Goal: Information Seeking & Learning: Learn about a topic

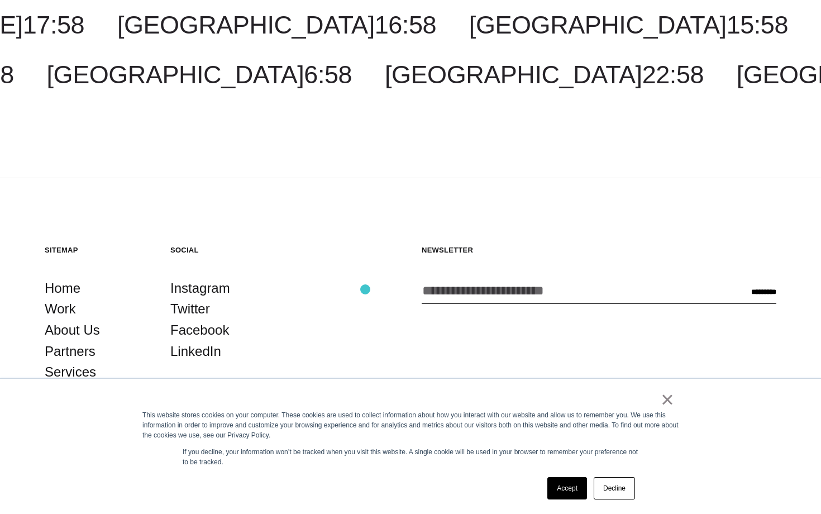
scroll to position [3556, 0]
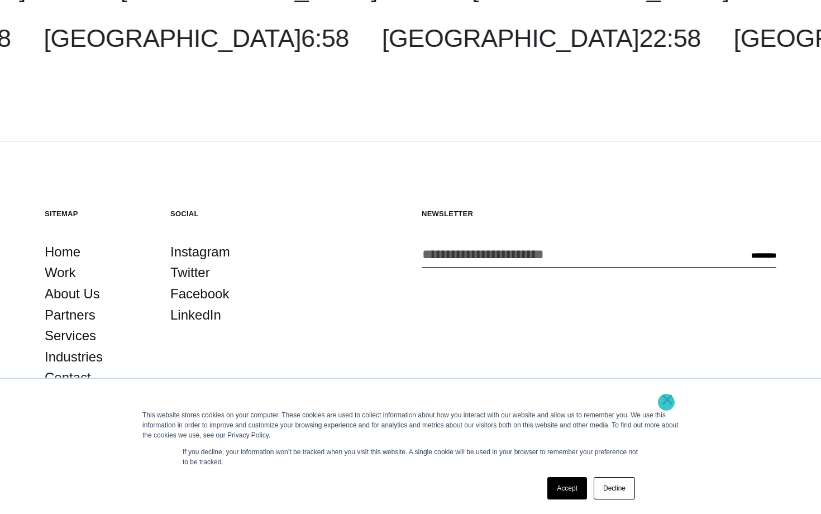
click at [666, 402] on link "×" at bounding box center [667, 399] width 13 height 10
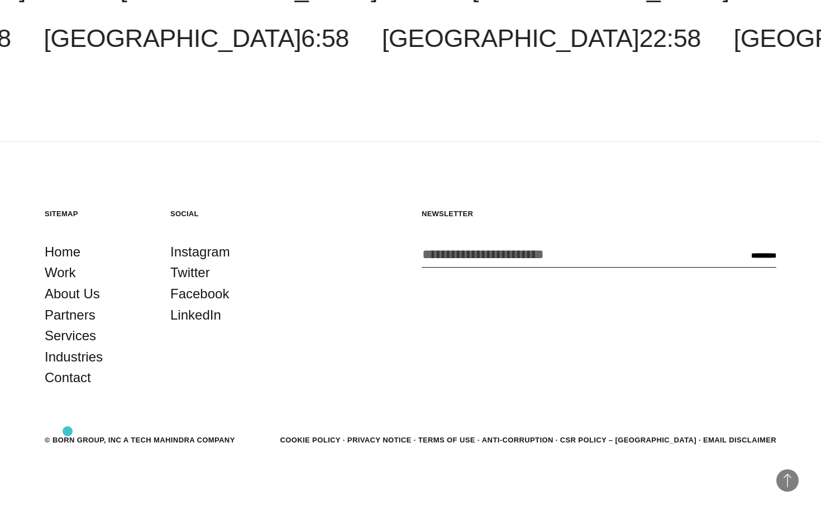
drag, startPoint x: 260, startPoint y: 432, endPoint x: 61, endPoint y: 431, distance: 198.8
click at [64, 431] on footer "Back to Top Sitemap Home Work About Us Partners Services Industries Contact Soc…" at bounding box center [410, 328] width 821 height 372
drag, startPoint x: 132, startPoint y: 437, endPoint x: 207, endPoint y: 436, distance: 74.8
click at [207, 437] on div "© BORN GROUP, INC A Tech Mahindra Company" at bounding box center [140, 439] width 190 height 11
click at [289, 453] on footer "Back to Top Sitemap Home Work About Us Partners Services Industries Contact Soc…" at bounding box center [410, 328] width 821 height 372
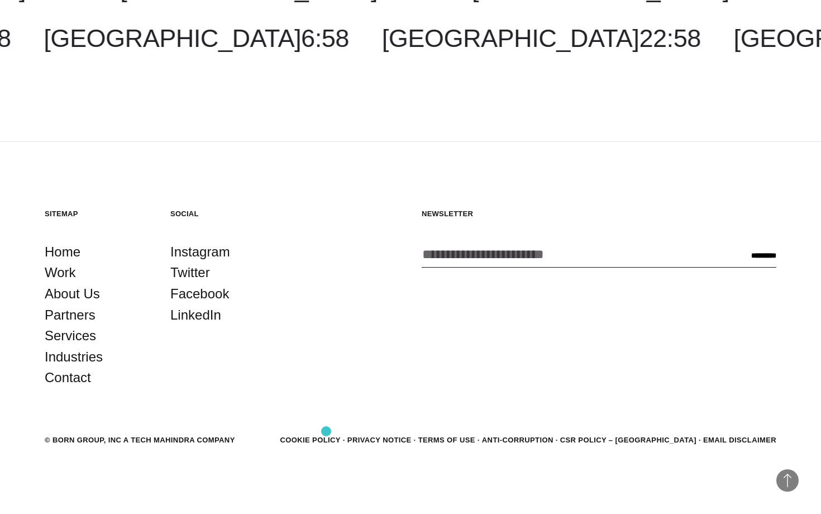
click at [326, 432] on footer "Back to Top Sitemap Home Work About Us Partners Services Industries Contact Soc…" at bounding box center [410, 328] width 821 height 372
drag, startPoint x: 326, startPoint y: 432, endPoint x: 442, endPoint y: 428, distance: 116.2
click at [442, 431] on footer "Back to Top Sitemap Home Work About Us Partners Services Industries Contact Soc…" at bounding box center [410, 328] width 821 height 372
click at [460, 427] on footer "Back to Top Sitemap Home Work About Us Partners Services Industries Contact Soc…" at bounding box center [410, 328] width 821 height 372
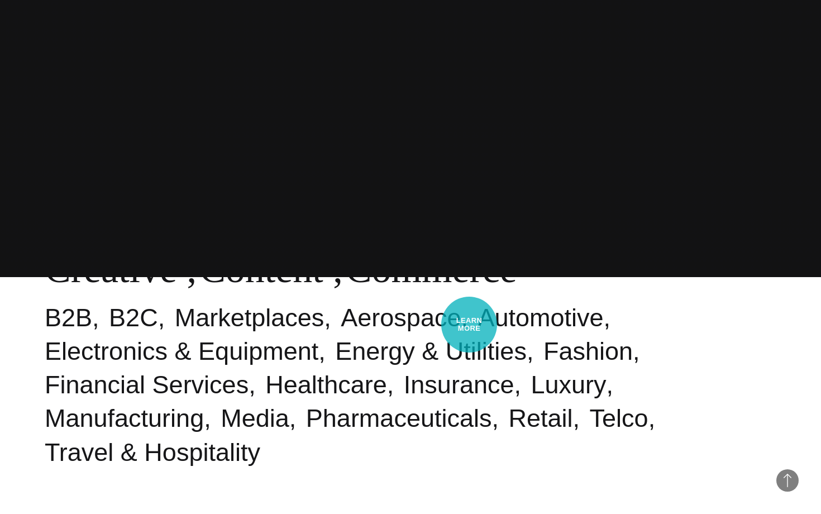
scroll to position [0, 0]
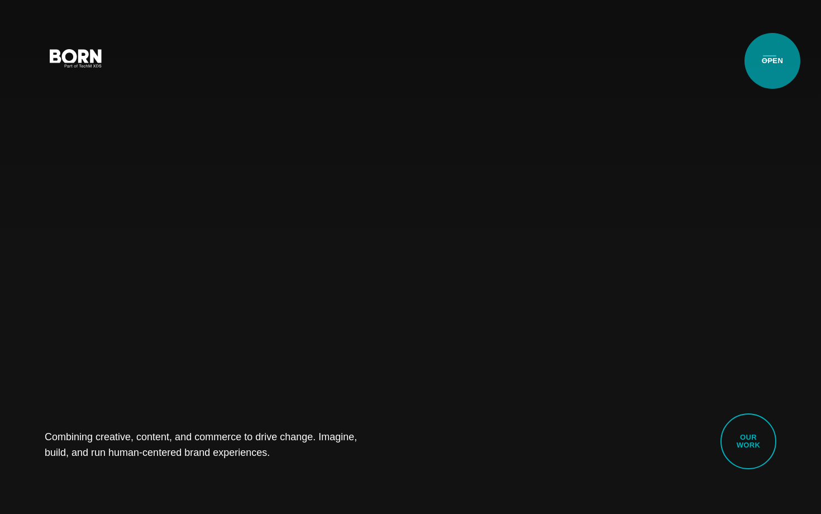
click at [772, 61] on button "Primary Menu" at bounding box center [769, 57] width 27 height 23
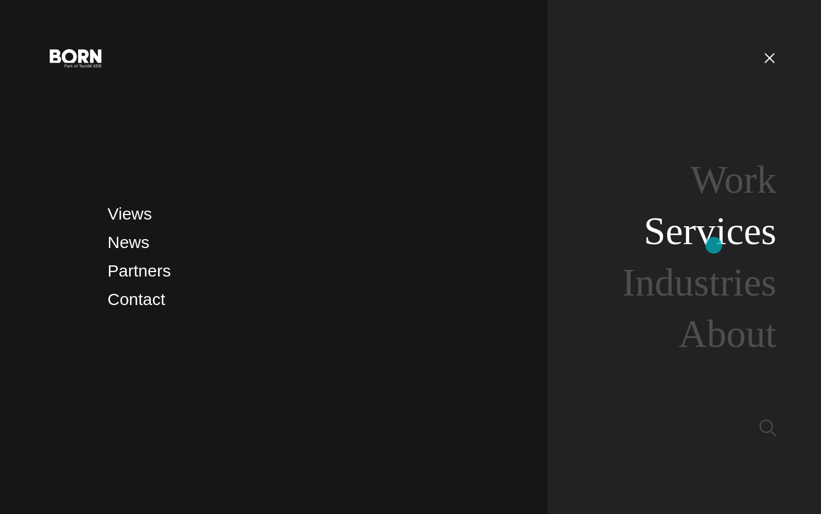
click at [714, 245] on link "Services" at bounding box center [710, 230] width 132 height 43
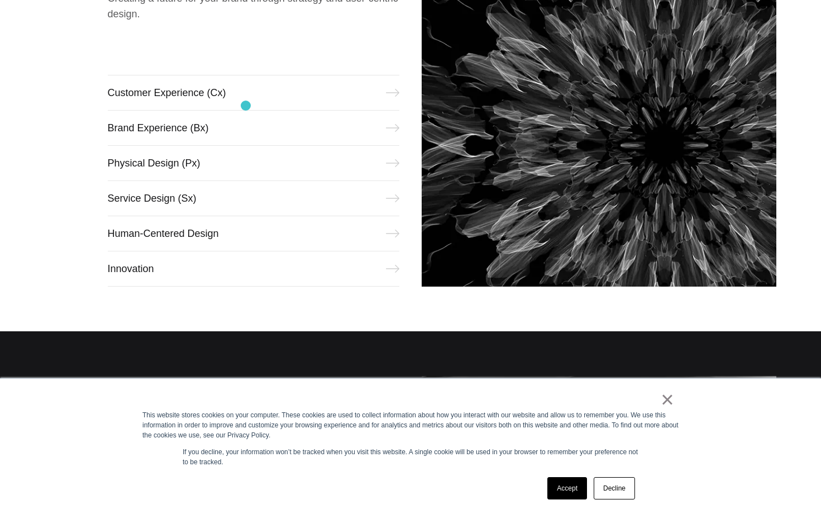
scroll to position [624, 0]
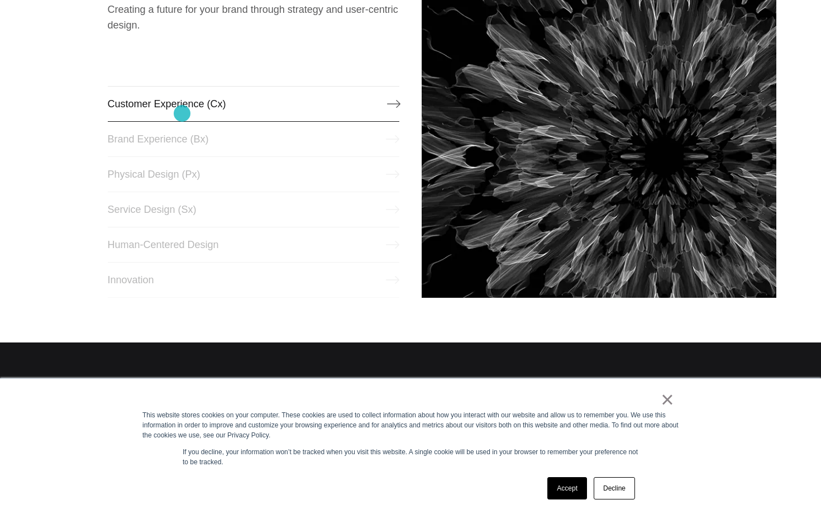
click at [182, 113] on link "Customer Experience (Cx)" at bounding box center [254, 104] width 292 height 36
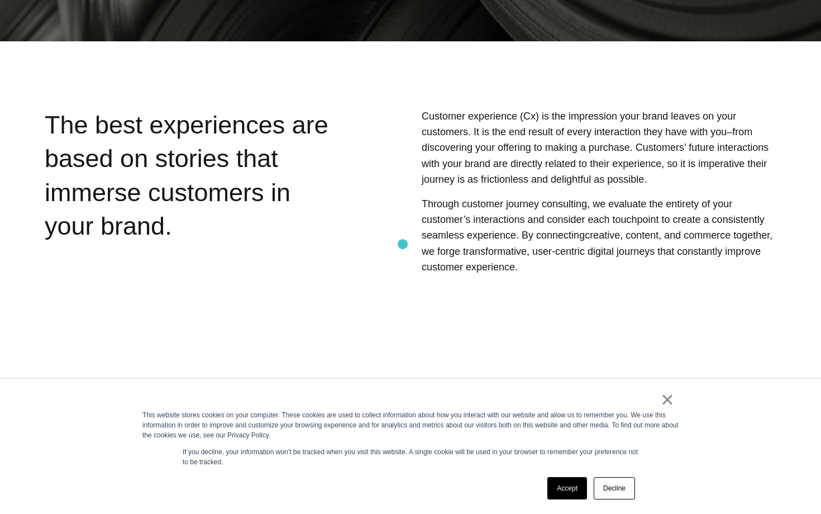
scroll to position [540, 0]
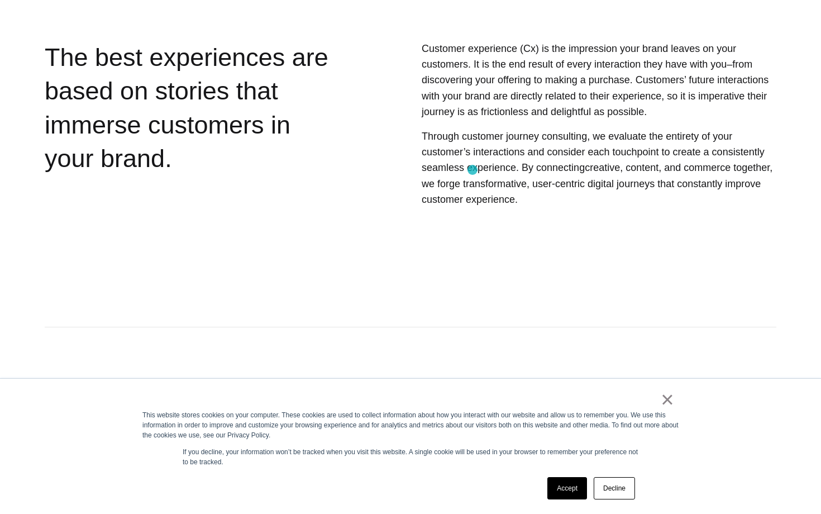
drag, startPoint x: 529, startPoint y: 199, endPoint x: 379, endPoint y: 22, distance: 232.2
click at [457, 284] on section "As a customer experience agency, our solutions unlock paths to meaningful, last…" at bounding box center [410, 514] width 821 height 465
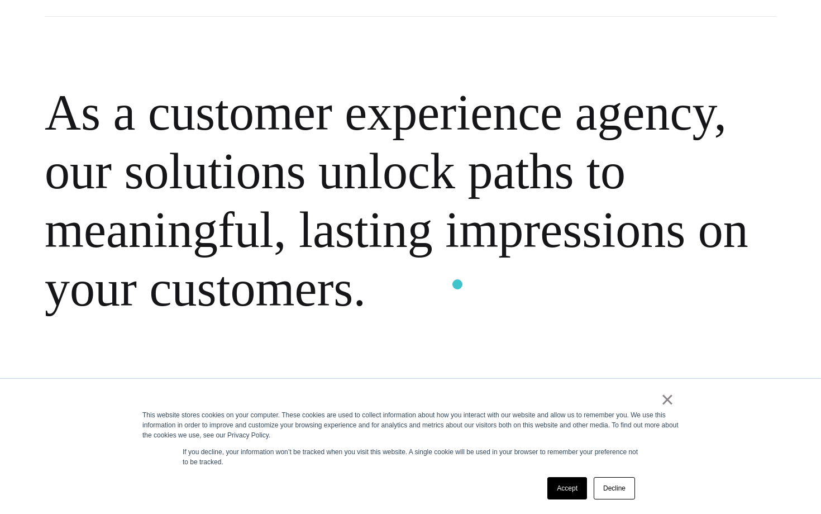
scroll to position [850, 0]
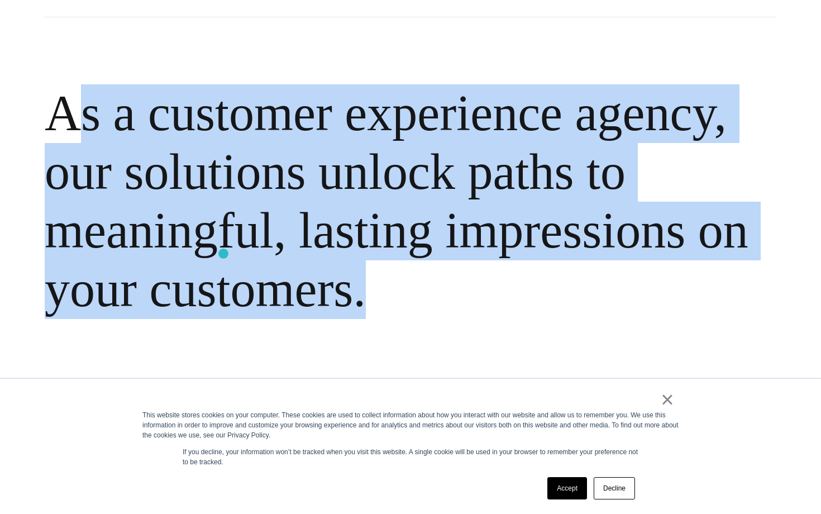
drag, startPoint x: 440, startPoint y: 314, endPoint x: 75, endPoint y: 135, distance: 407.1
click at [75, 136] on h2 "As a customer experience agency, our solutions unlock paths to meaningful, last…" at bounding box center [411, 202] width 732 height 370
click at [66, 125] on h2 "As a customer experience agency, our solutions unlock paths to meaningful, last…" at bounding box center [411, 202] width 732 height 370
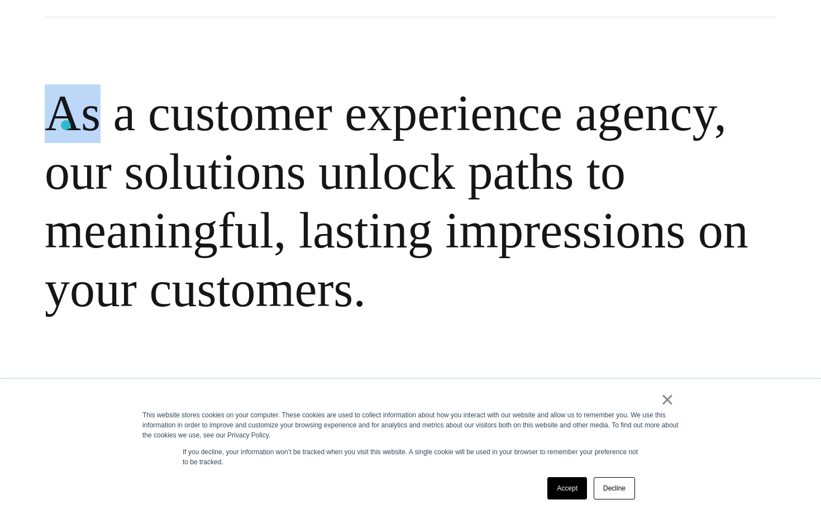
click at [66, 125] on h2 "As a customer experience agency, our solutions unlock paths to meaningful, last…" at bounding box center [411, 202] width 732 height 370
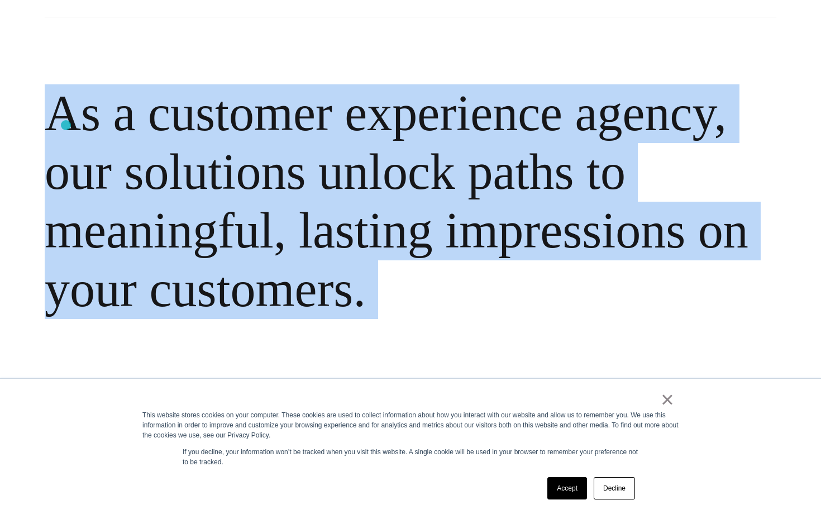
click at [66, 125] on h2 "As a customer experience agency, our solutions unlock paths to meaningful, last…" at bounding box center [411, 202] width 732 height 370
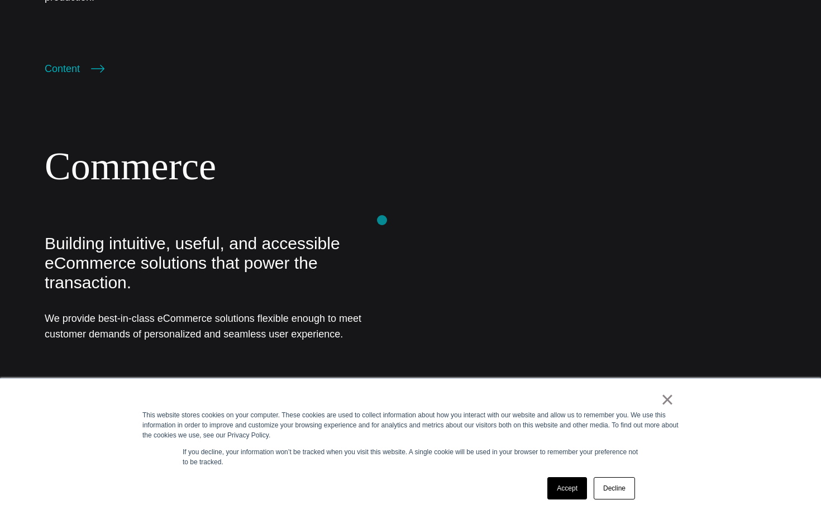
scroll to position [2310, 0]
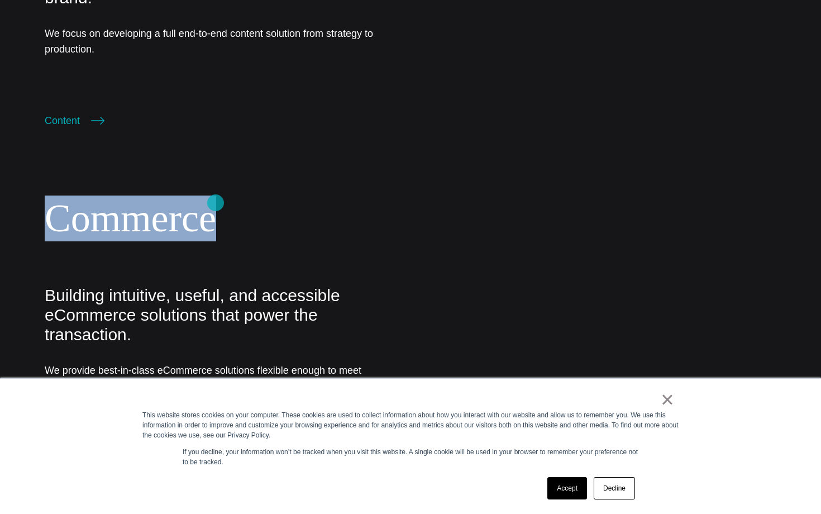
drag, startPoint x: 234, startPoint y: 203, endPoint x: 11, endPoint y: 201, distance: 223.4
click at [15, 203] on section "Commerce Building intuitive, useful, and accessible eCommerce solutions that po…" at bounding box center [410, 341] width 821 height 337
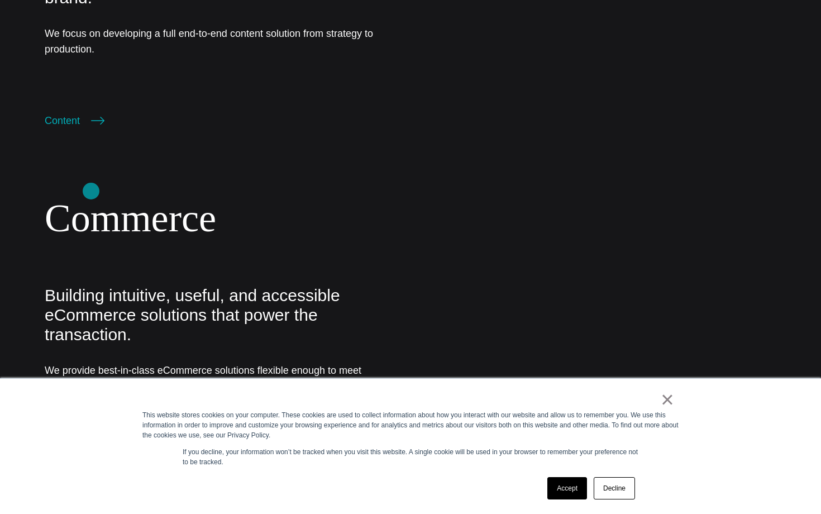
click at [347, 205] on h2 "Commerce" at bounding box center [222, 218] width 355 height 46
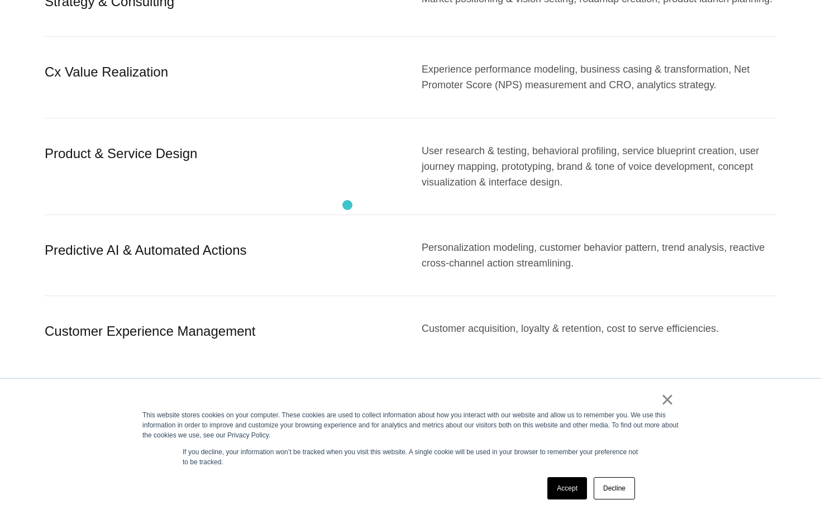
scroll to position [0, 0]
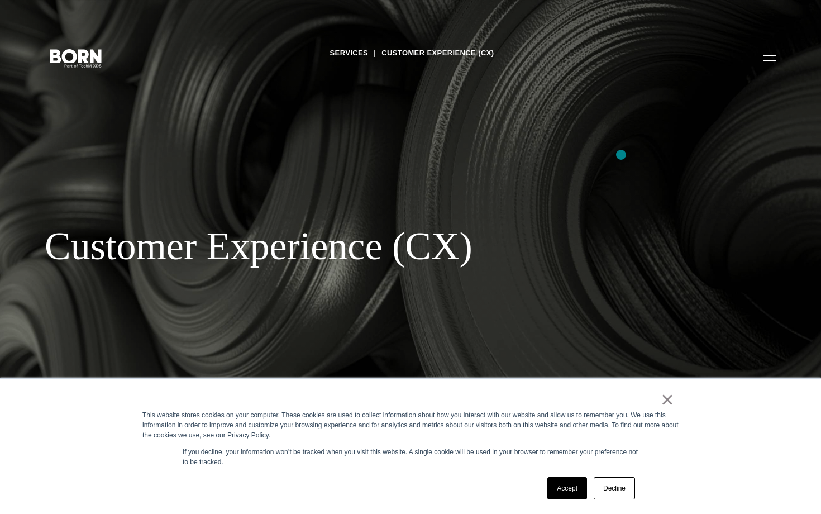
click at [616, 159] on div "Services Customer Experience (CX) Customer Experience (CX) BORN Group leverages…" at bounding box center [410, 257] width 821 height 514
